Goal: Information Seeking & Learning: Understand process/instructions

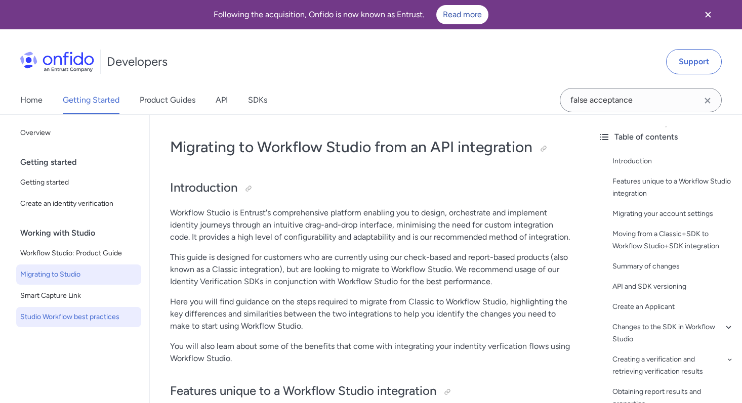
click at [96, 312] on span "Studio Workflow best practices" at bounding box center [78, 317] width 117 height 12
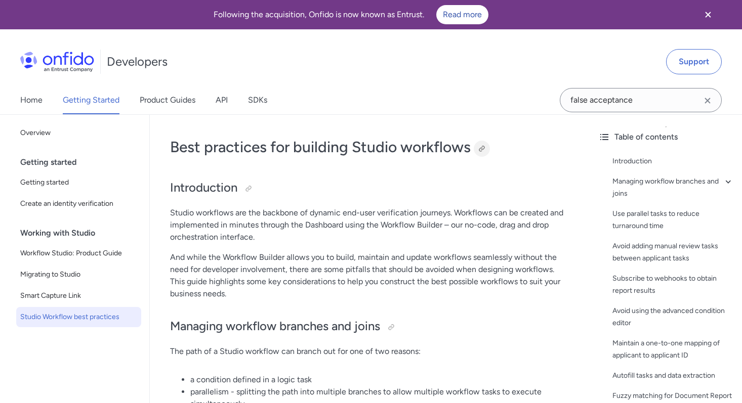
click at [480, 149] on div at bounding box center [482, 149] width 8 height 8
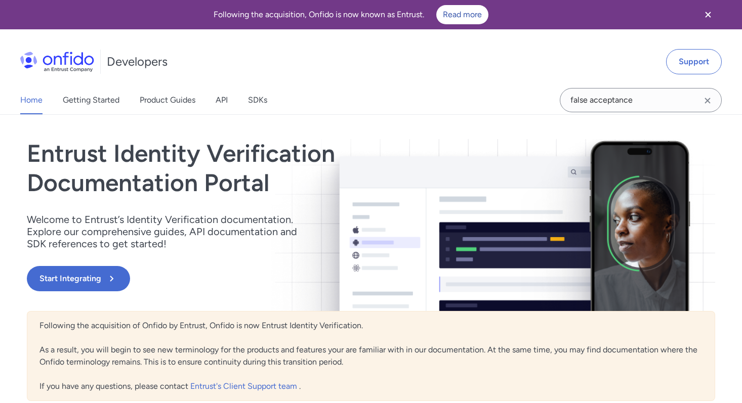
click at [711, 104] on icon "Clear search field button" at bounding box center [707, 101] width 12 height 12
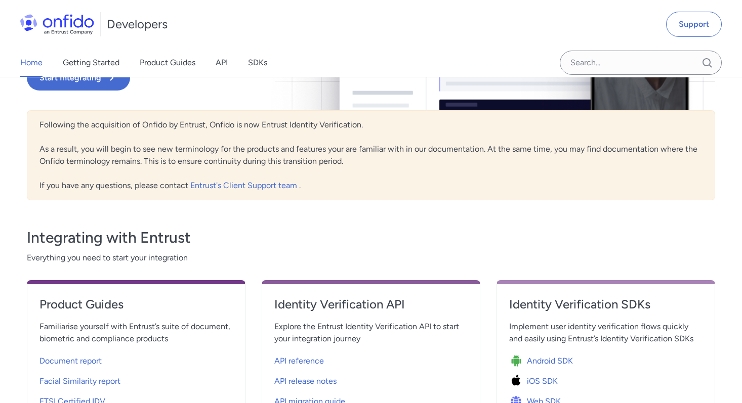
scroll to position [132, 0]
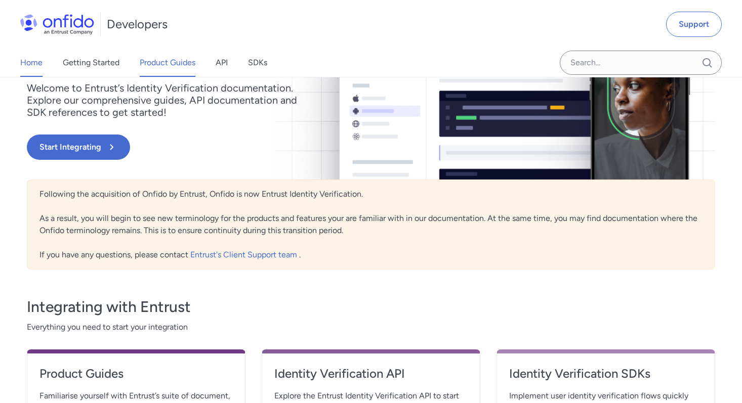
click at [153, 66] on link "Product Guides" at bounding box center [168, 63] width 56 height 28
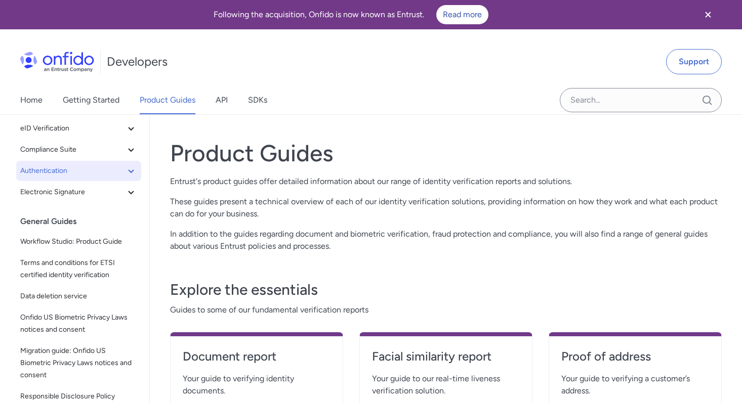
scroll to position [136, 0]
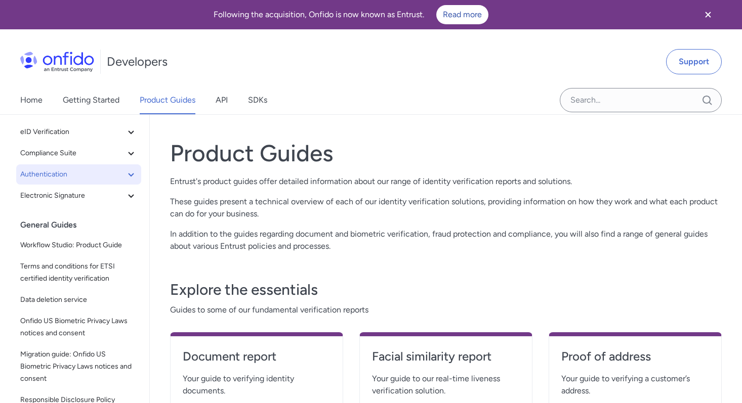
click at [69, 244] on span "Workflow Studio: Product Guide" at bounding box center [78, 245] width 117 height 12
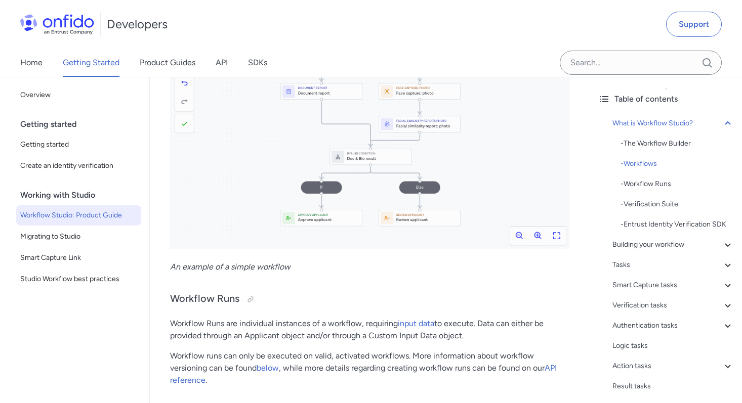
scroll to position [682, 0]
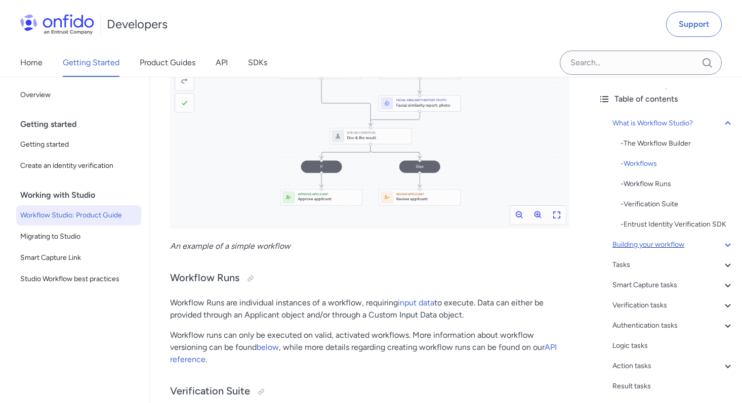
click at [621, 244] on div "Building your workflow" at bounding box center [672, 245] width 121 height 12
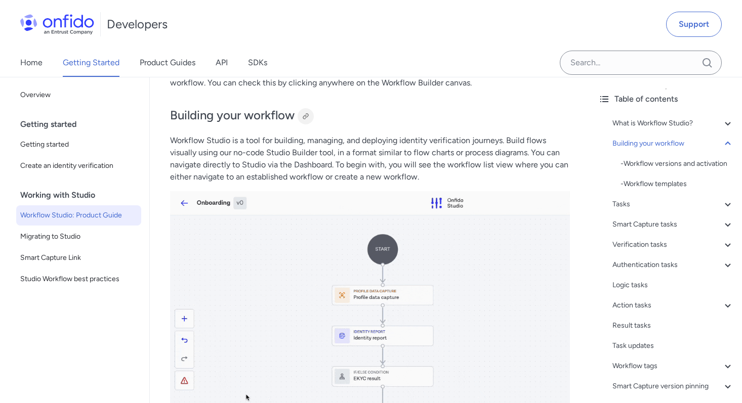
scroll to position [1279, 0]
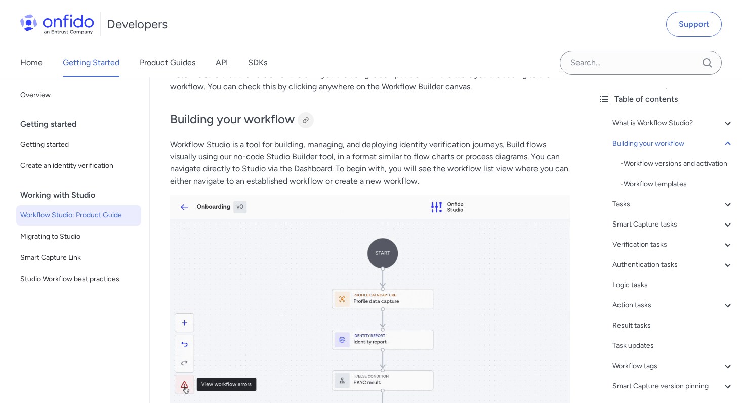
click at [310, 123] on div at bounding box center [306, 120] width 8 height 8
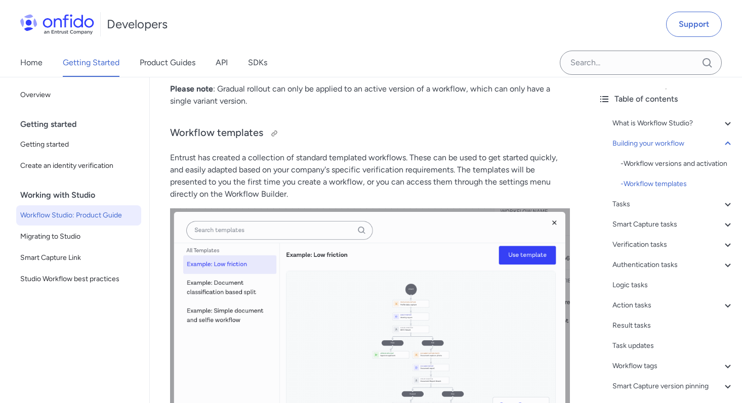
scroll to position [2353, 0]
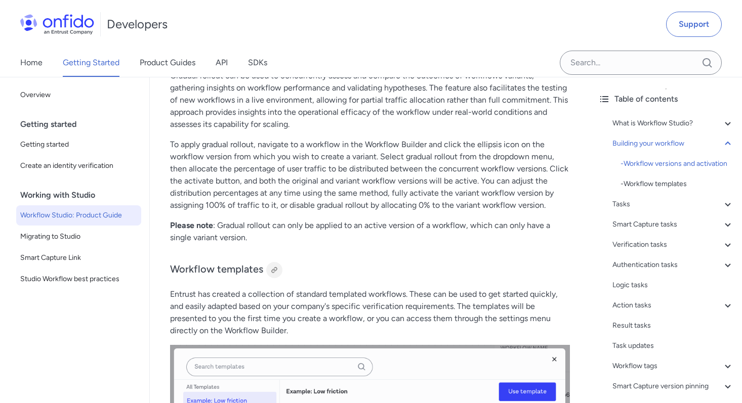
click at [273, 268] on div at bounding box center [274, 270] width 8 height 8
